Goal: Entertainment & Leisure: Browse casually

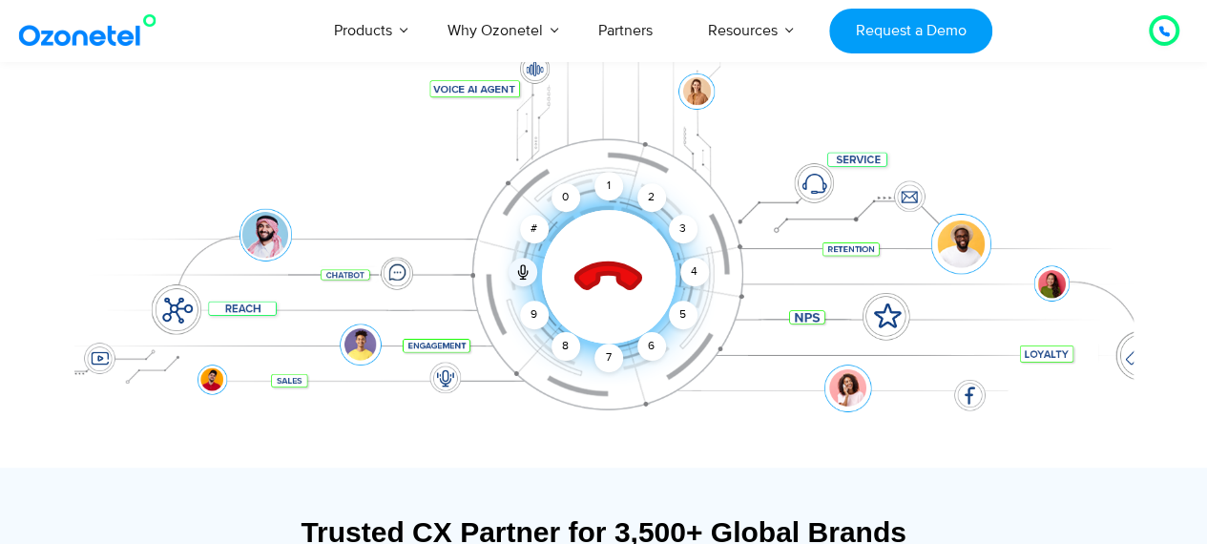
scroll to position [284, 0]
click at [597, 278] on icon at bounding box center [607, 277] width 67 height 67
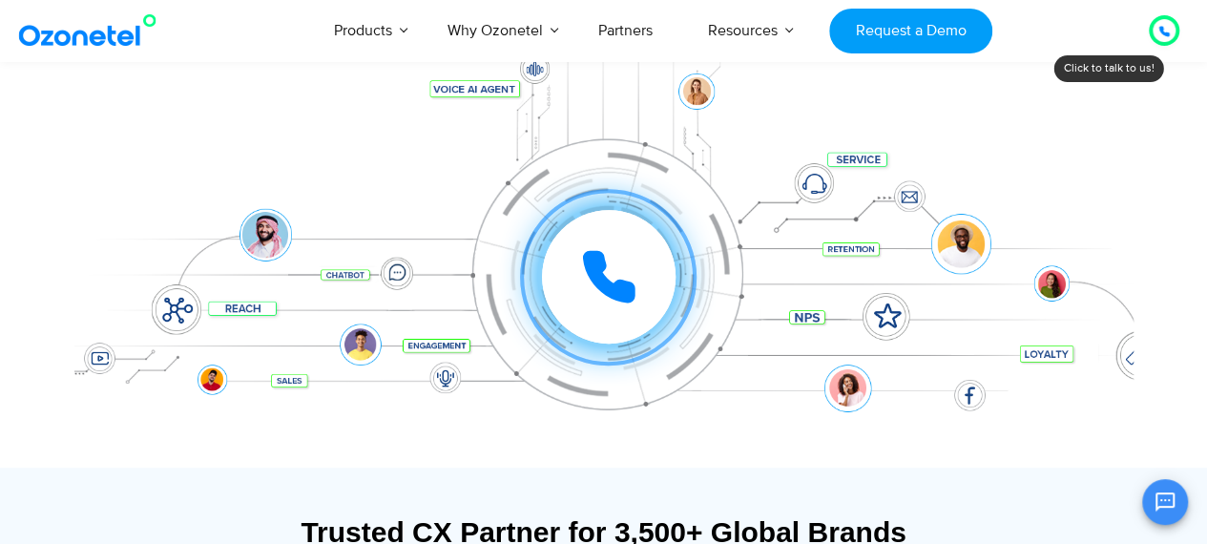
click at [597, 278] on icon at bounding box center [609, 277] width 48 height 48
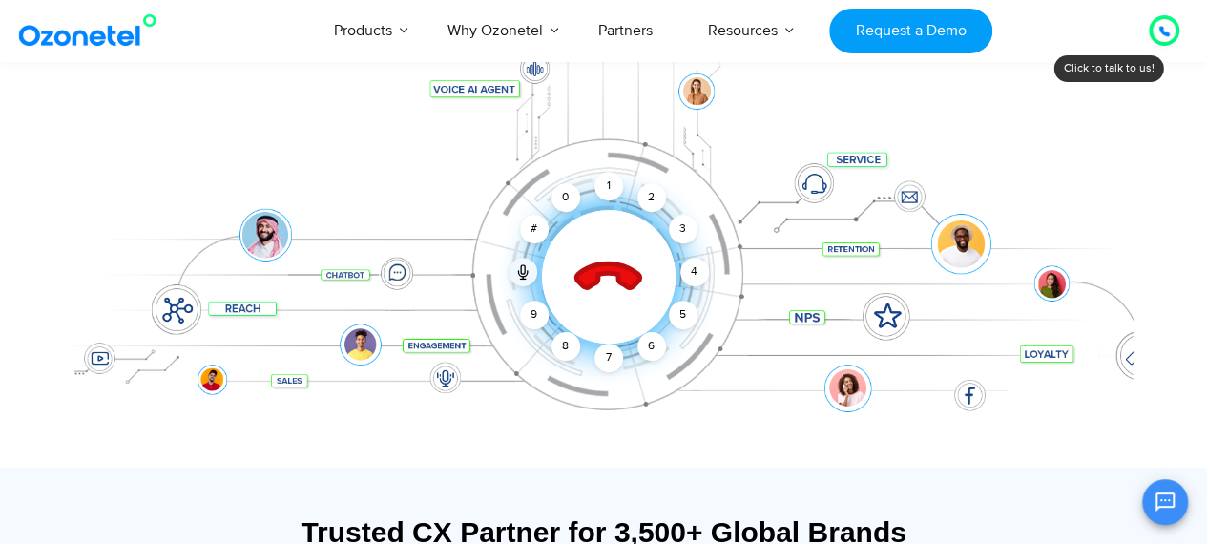
click at [597, 278] on icon at bounding box center [607, 277] width 67 height 67
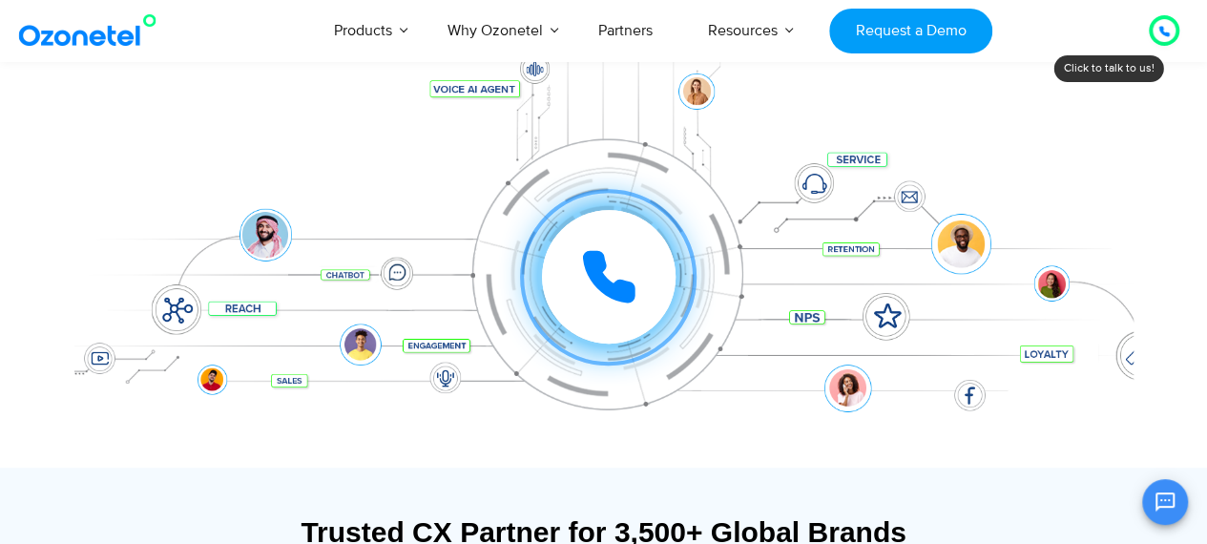
click at [597, 278] on icon at bounding box center [609, 277] width 48 height 48
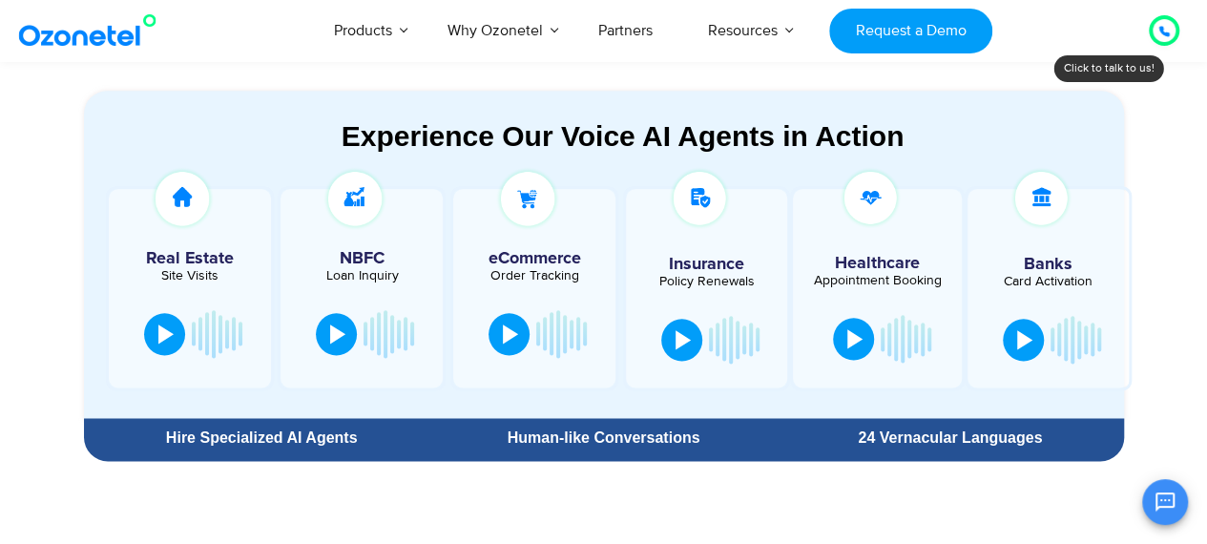
scroll to position [1021, 0]
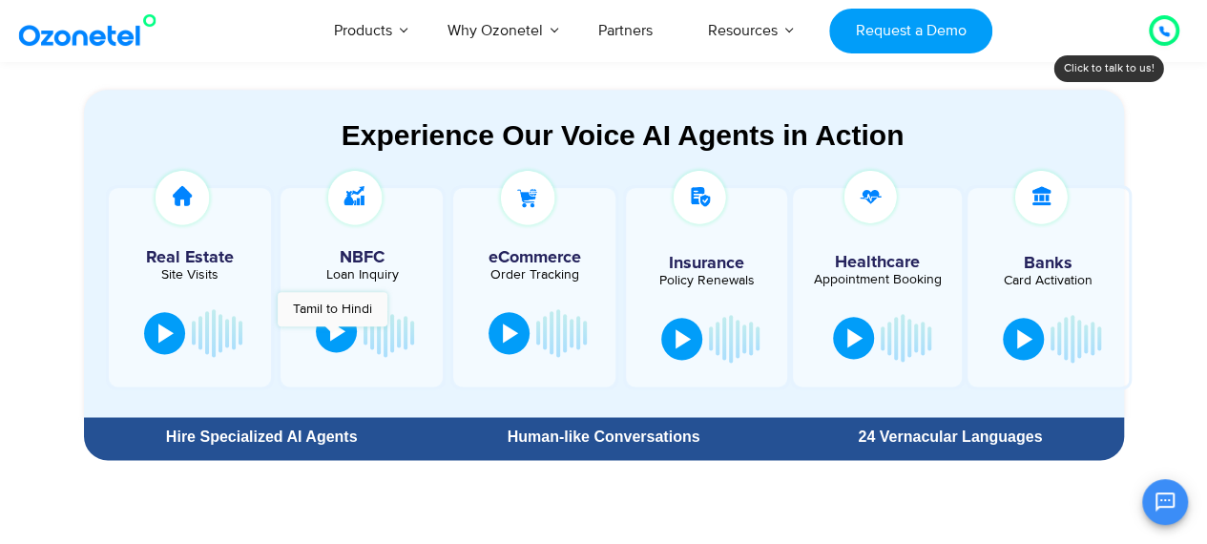
click at [332, 336] on div at bounding box center [337, 330] width 15 height 19
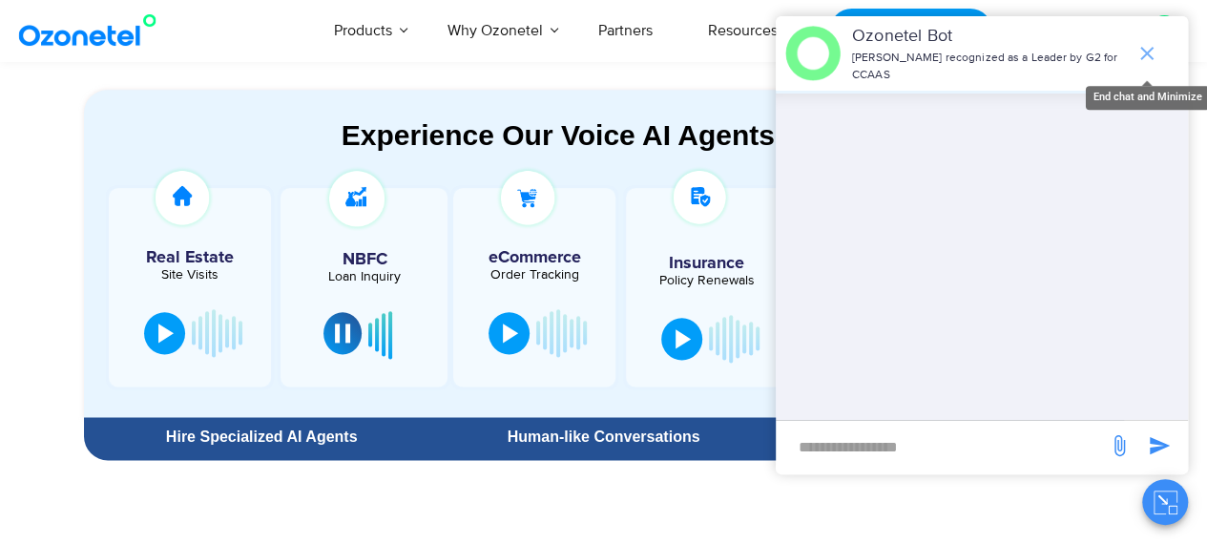
click at [1148, 47] on icon "end chat or minimize" at bounding box center [1146, 53] width 13 height 13
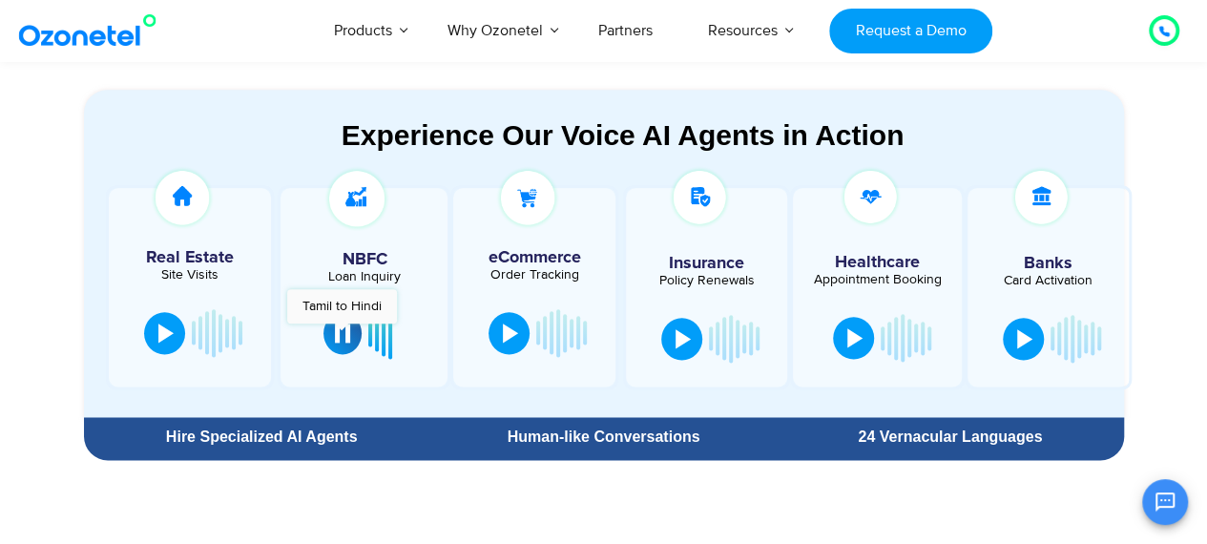
click at [341, 333] on div at bounding box center [342, 332] width 15 height 19
